Goal: Transaction & Acquisition: Purchase product/service

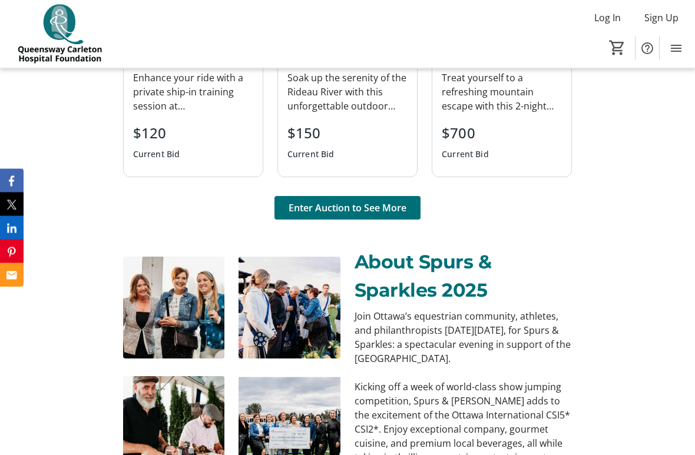
scroll to position [966, 0]
click at [400, 208] on span "Enter Auction to See More" at bounding box center [347, 208] width 118 height 14
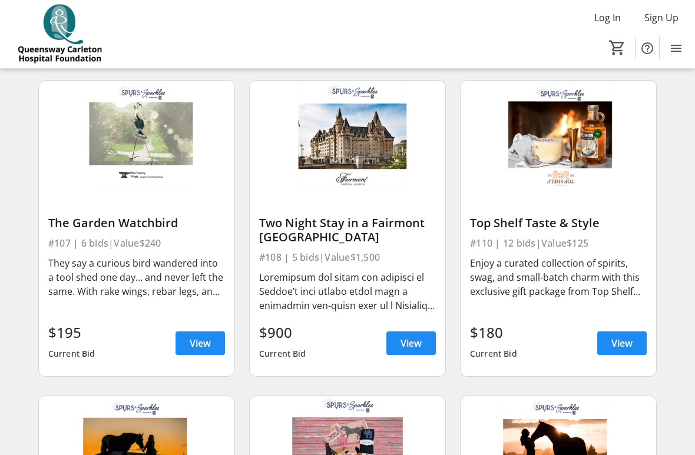
scroll to position [722, 0]
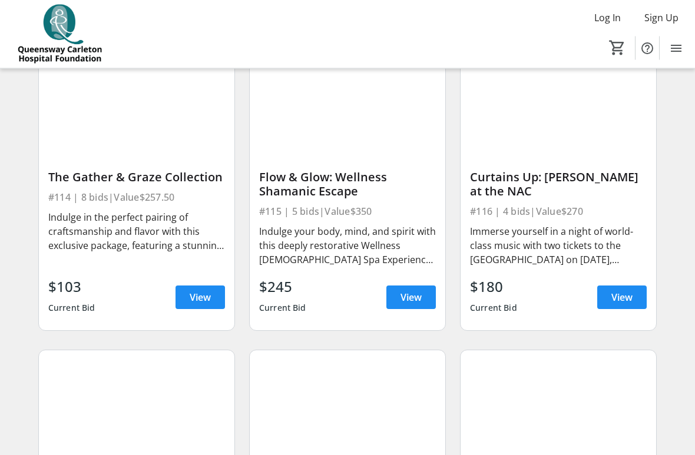
scroll to position [1398, 0]
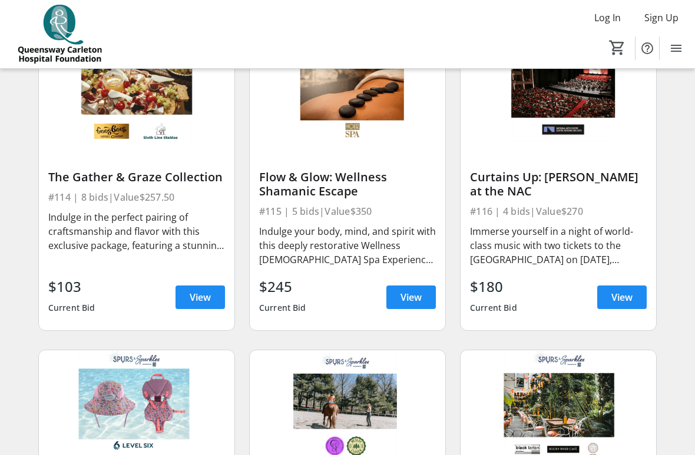
click at [203, 307] on span at bounding box center [199, 297] width 49 height 28
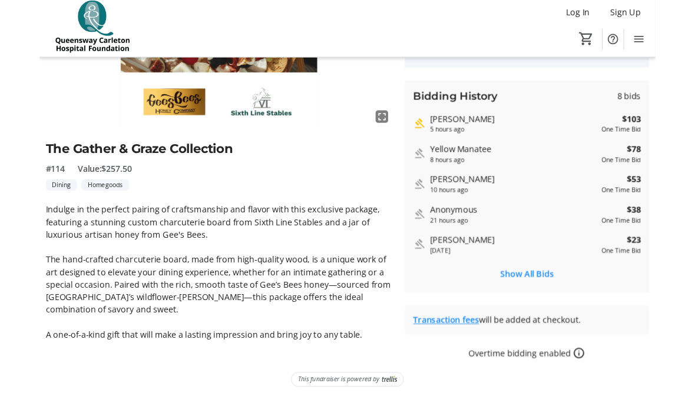
scroll to position [167, 0]
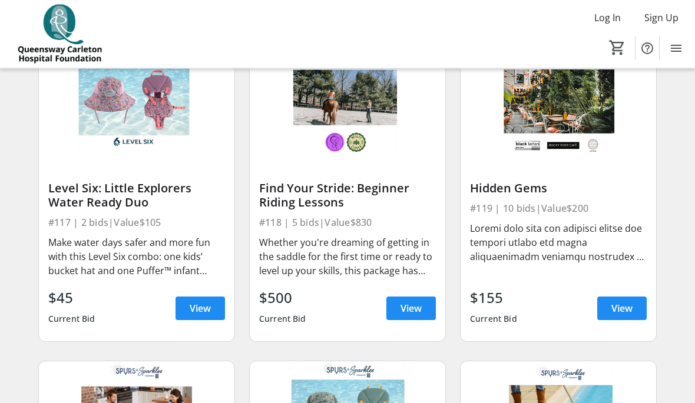
scroll to position [1701, 0]
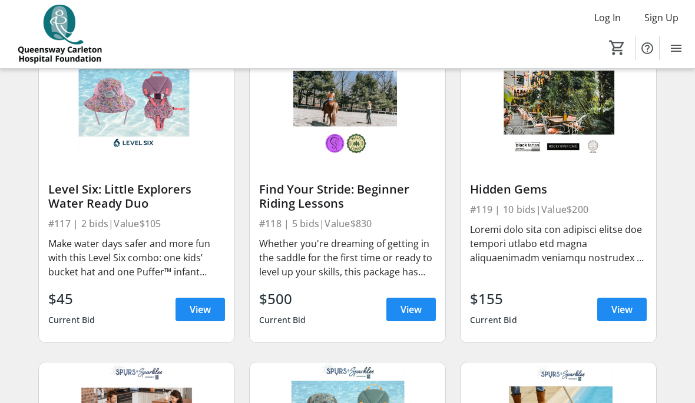
click at [210, 311] on span "View" at bounding box center [200, 310] width 21 height 14
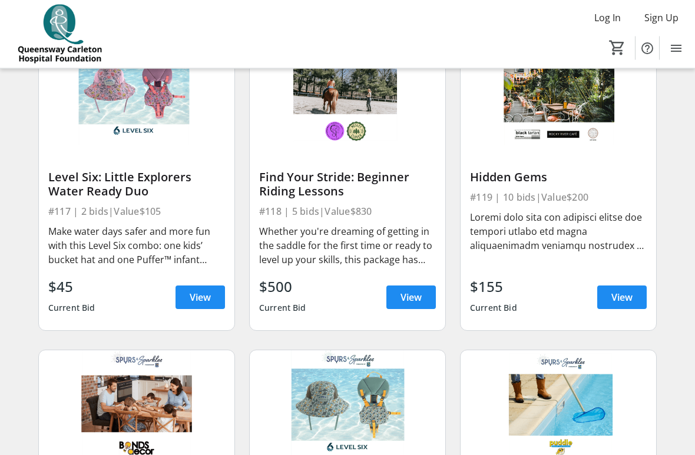
scroll to position [1715, 0]
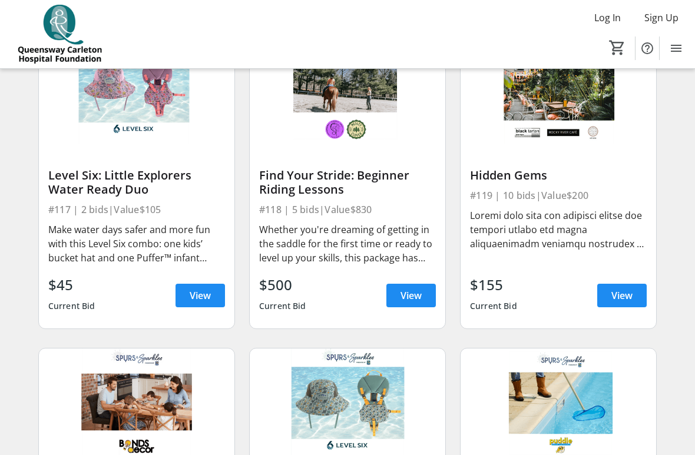
click at [630, 291] on span "View" at bounding box center [621, 295] width 21 height 14
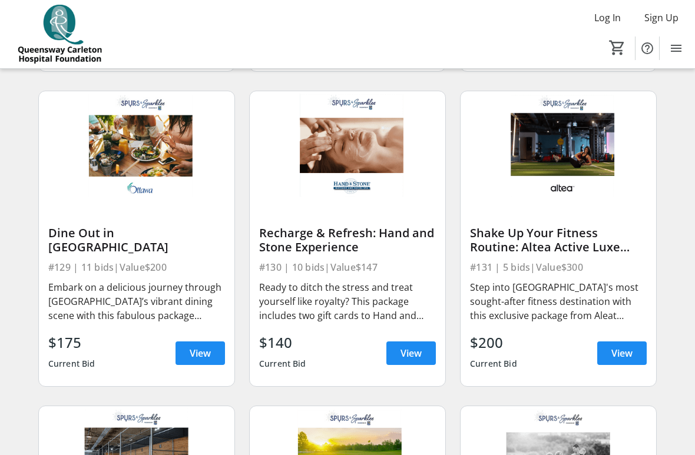
scroll to position [2919, 0]
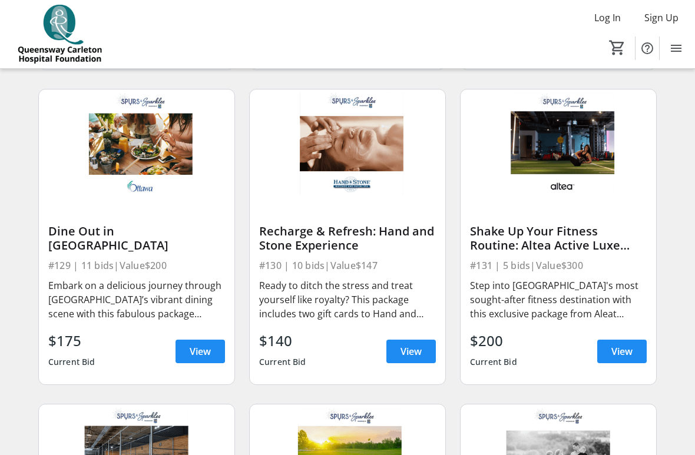
click at [206, 357] on span "View" at bounding box center [200, 351] width 21 height 14
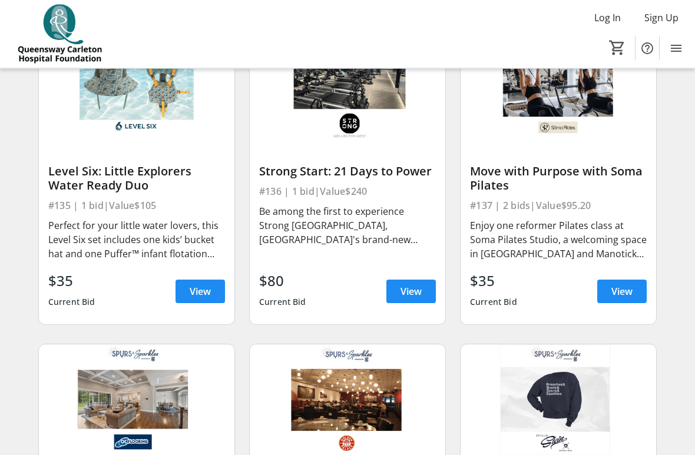
scroll to position [3609, 0]
click at [417, 293] on span "View" at bounding box center [410, 291] width 21 height 14
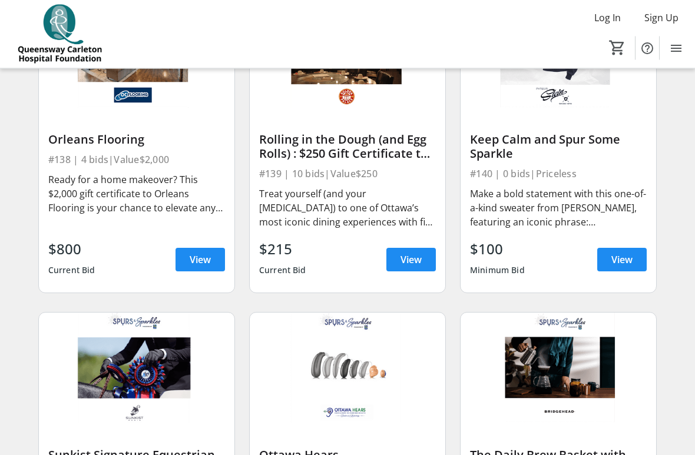
scroll to position [3956, 0]
click at [423, 263] on span at bounding box center [410, 259] width 49 height 28
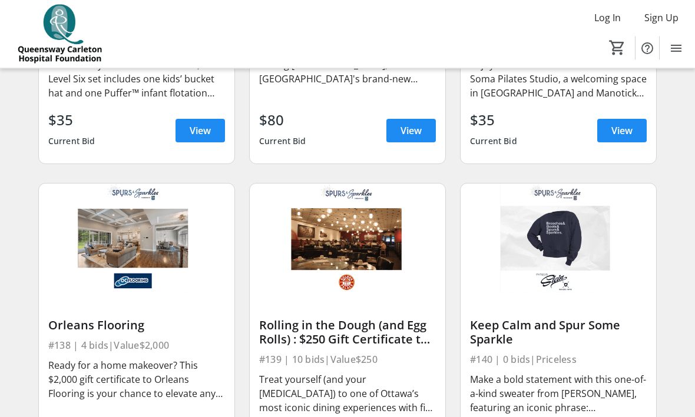
scroll to position [3764, 0]
